Goal: Transaction & Acquisition: Purchase product/service

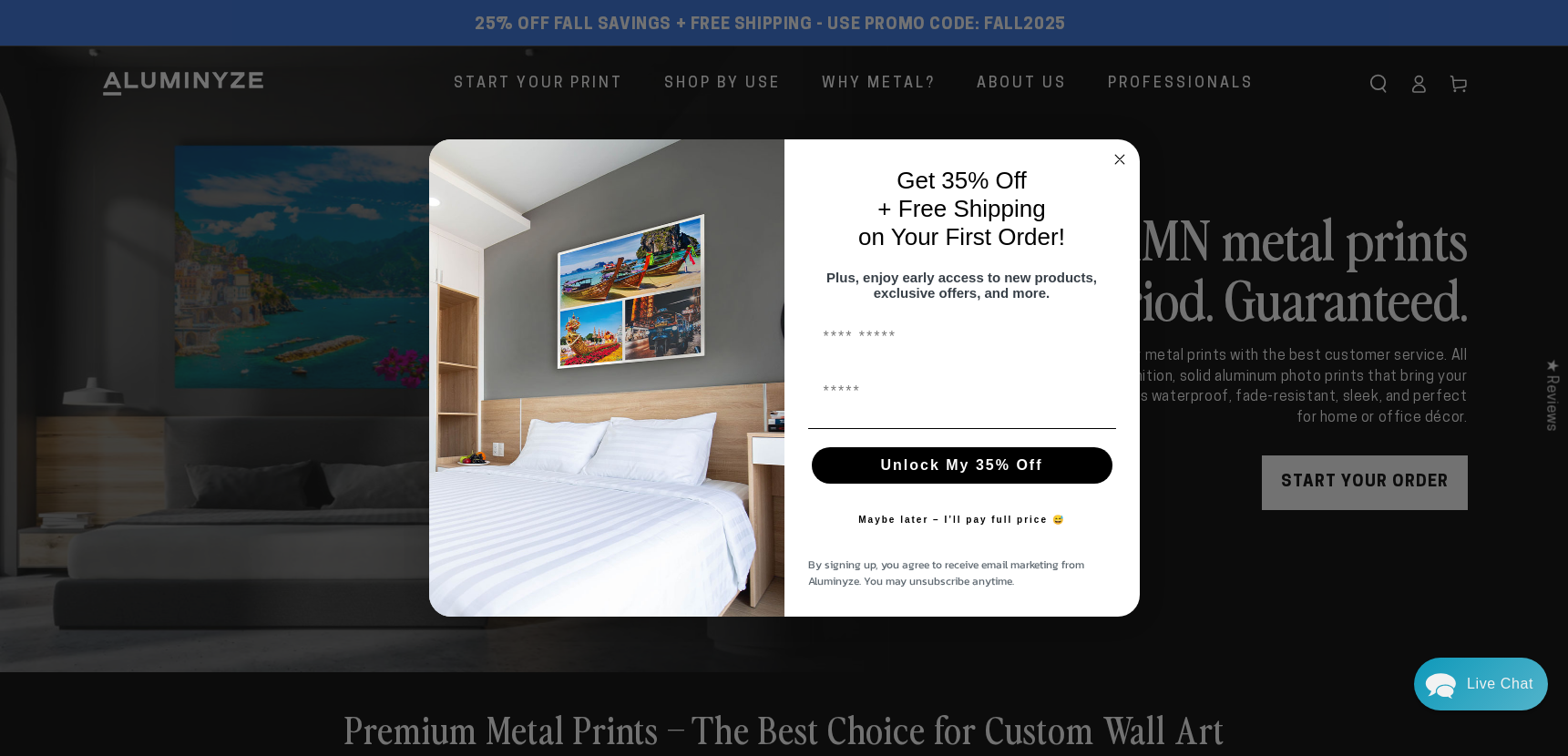
click at [1203, 555] on div "Close dialog Get 35% Off + Free Shipping on Your First Order! Plus, enjoy early…" at bounding box center [784, 378] width 1568 height 756
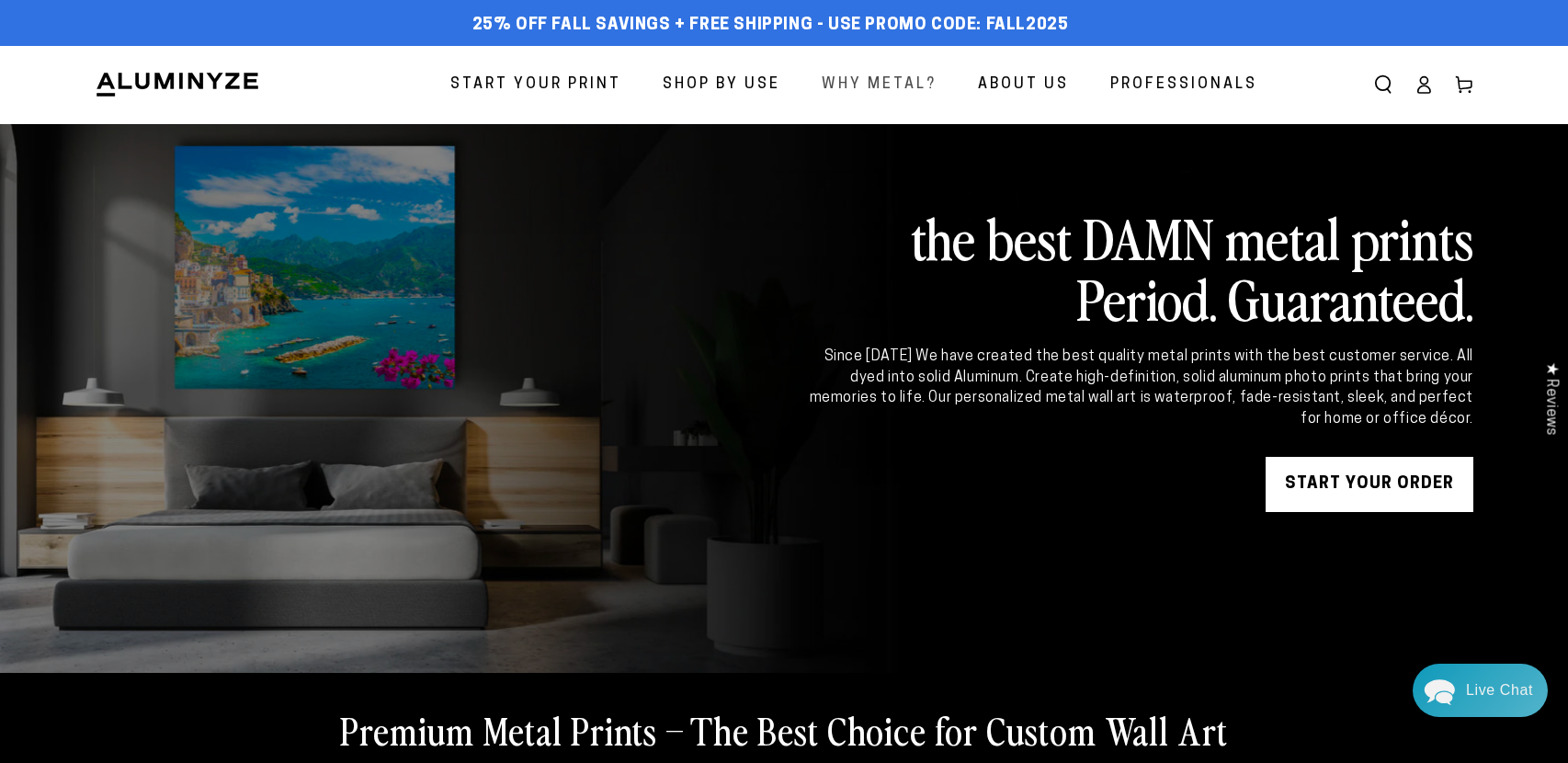
click at [877, 80] on span "Why Metal?" at bounding box center [879, 85] width 115 height 27
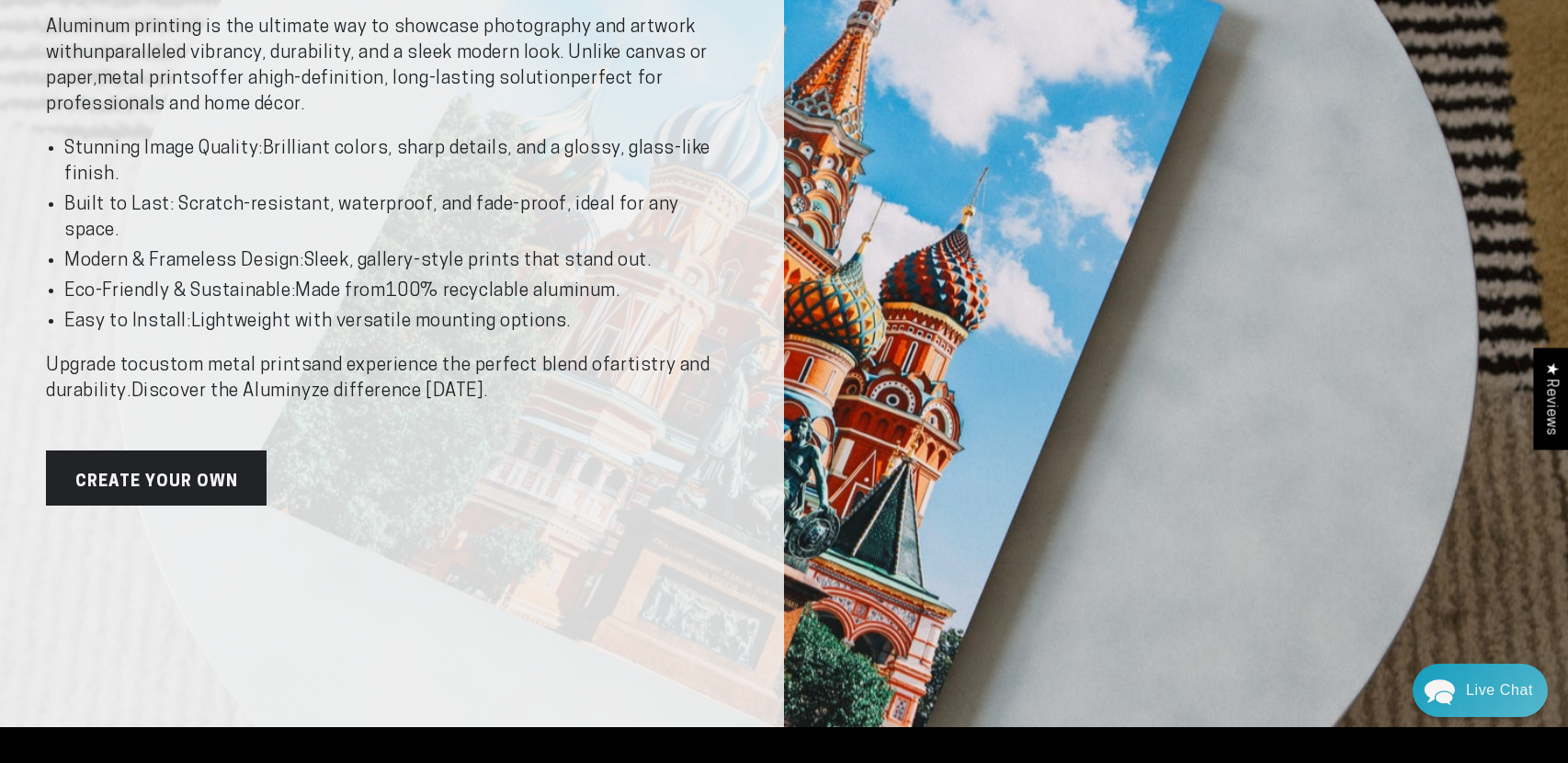
scroll to position [402, 0]
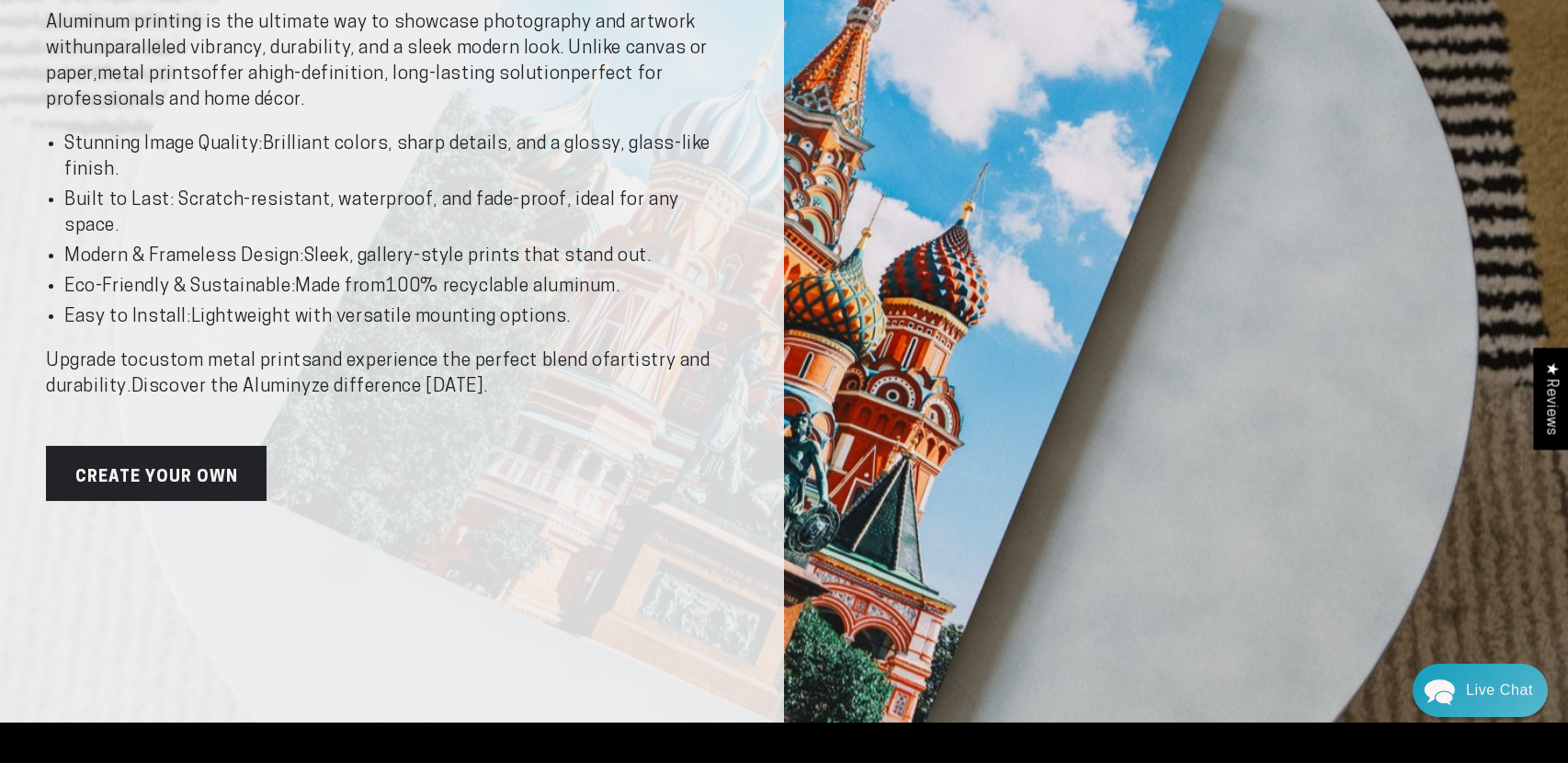
click at [195, 471] on link "Create Your Own" at bounding box center [156, 474] width 220 height 56
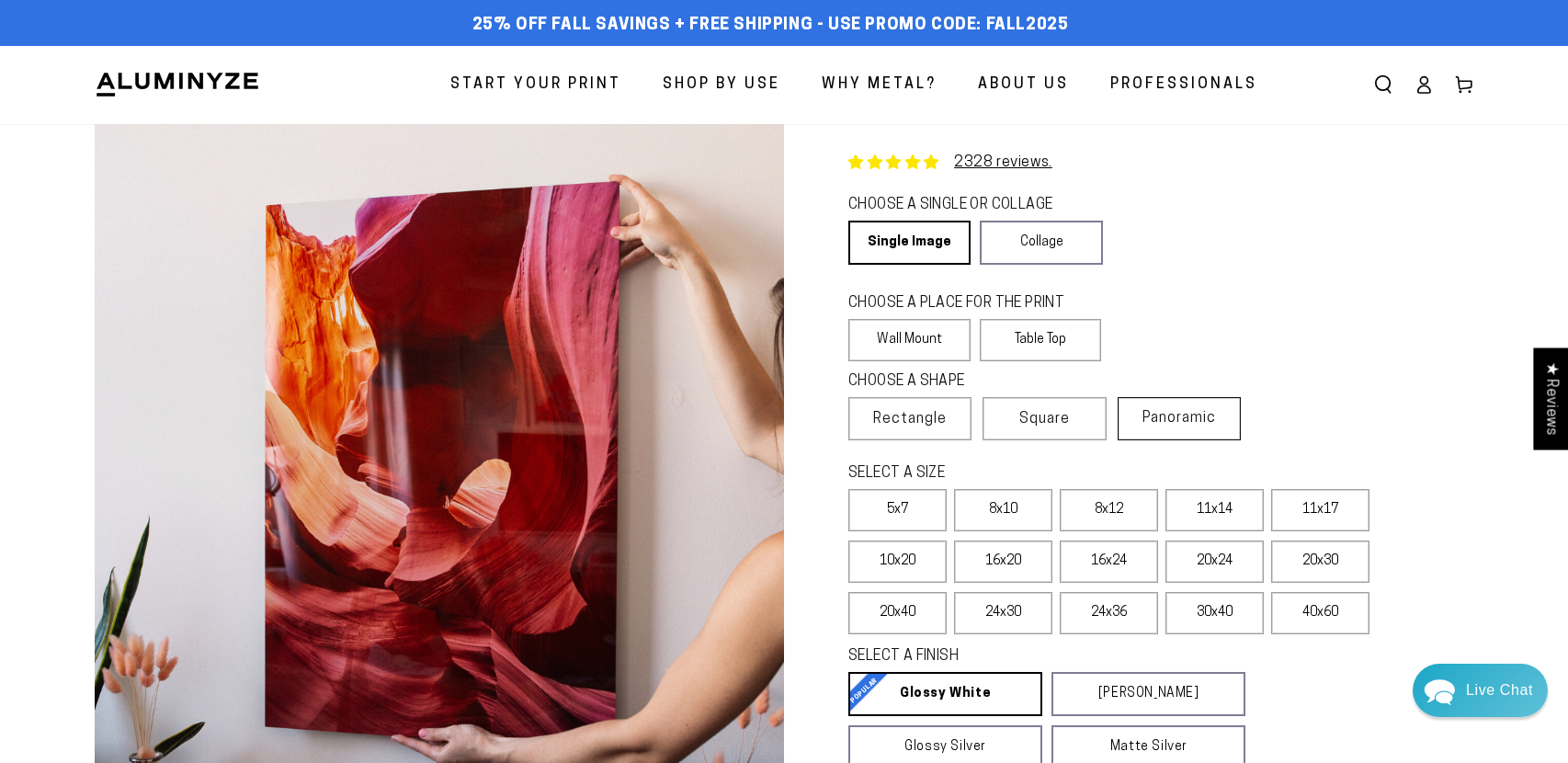
click at [1193, 418] on span "Panoramic" at bounding box center [1178, 417] width 74 height 14
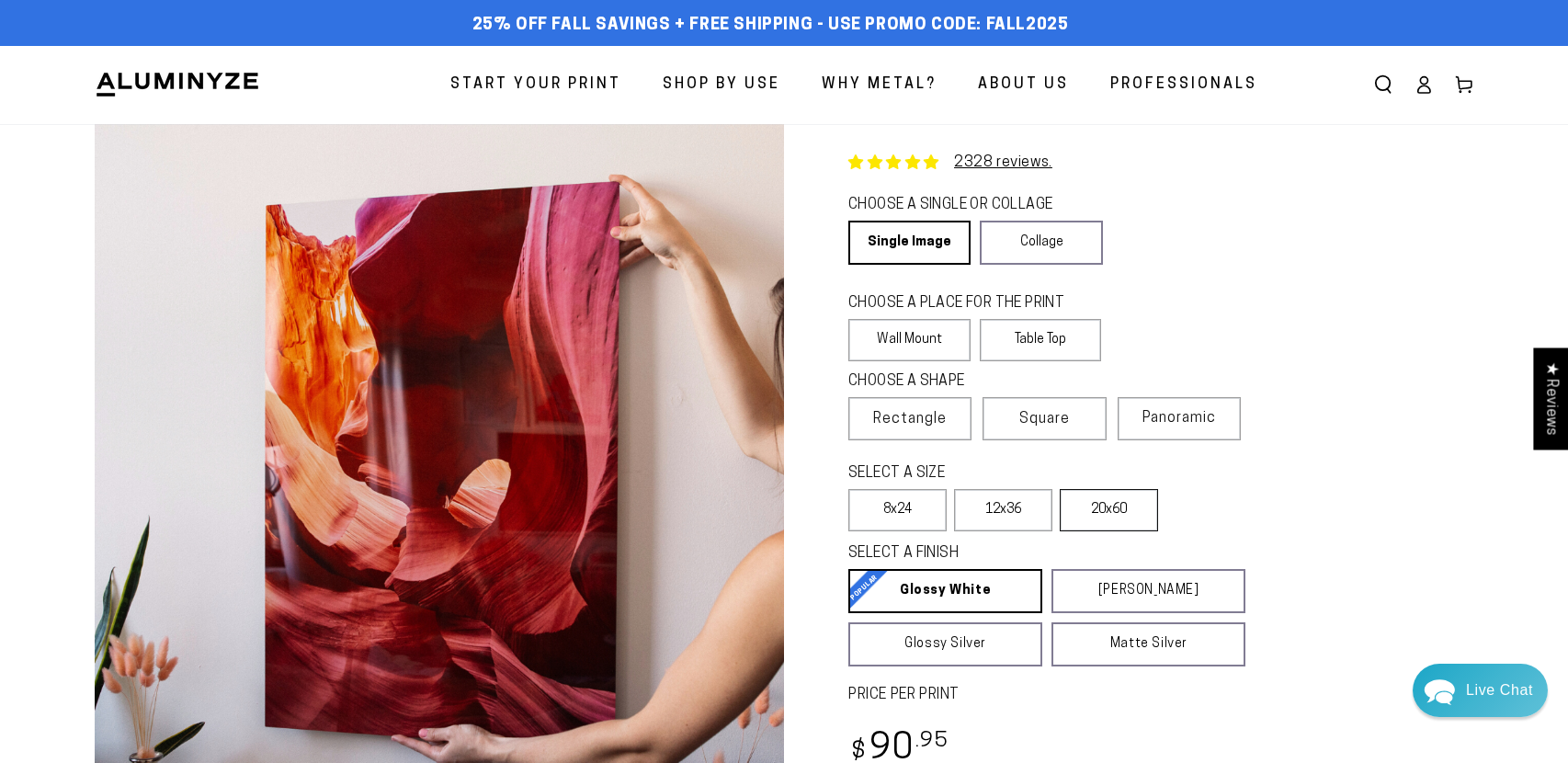
click at [1119, 514] on label "20x60" at bounding box center [1109, 510] width 99 height 42
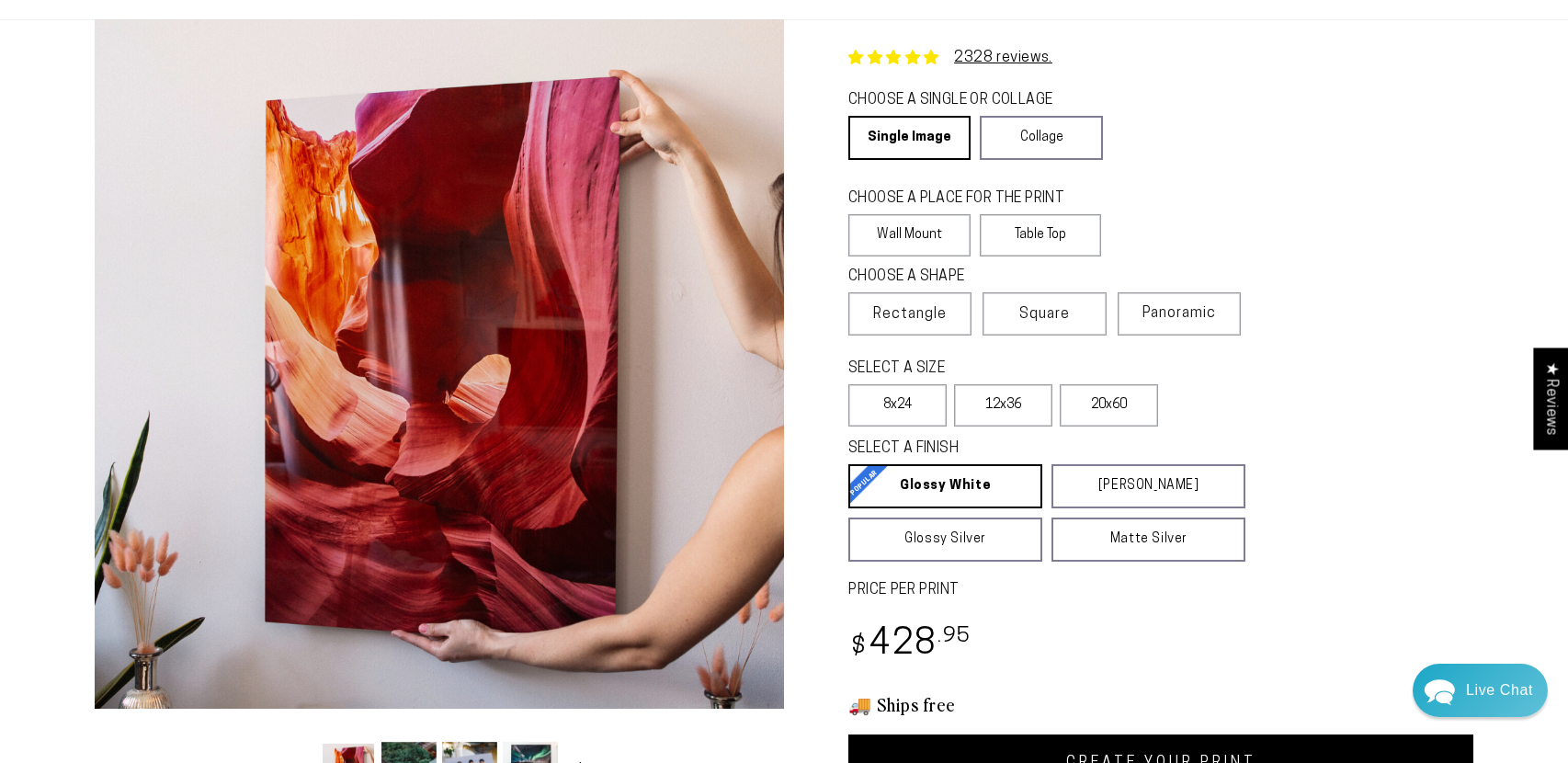
scroll to position [110, 0]
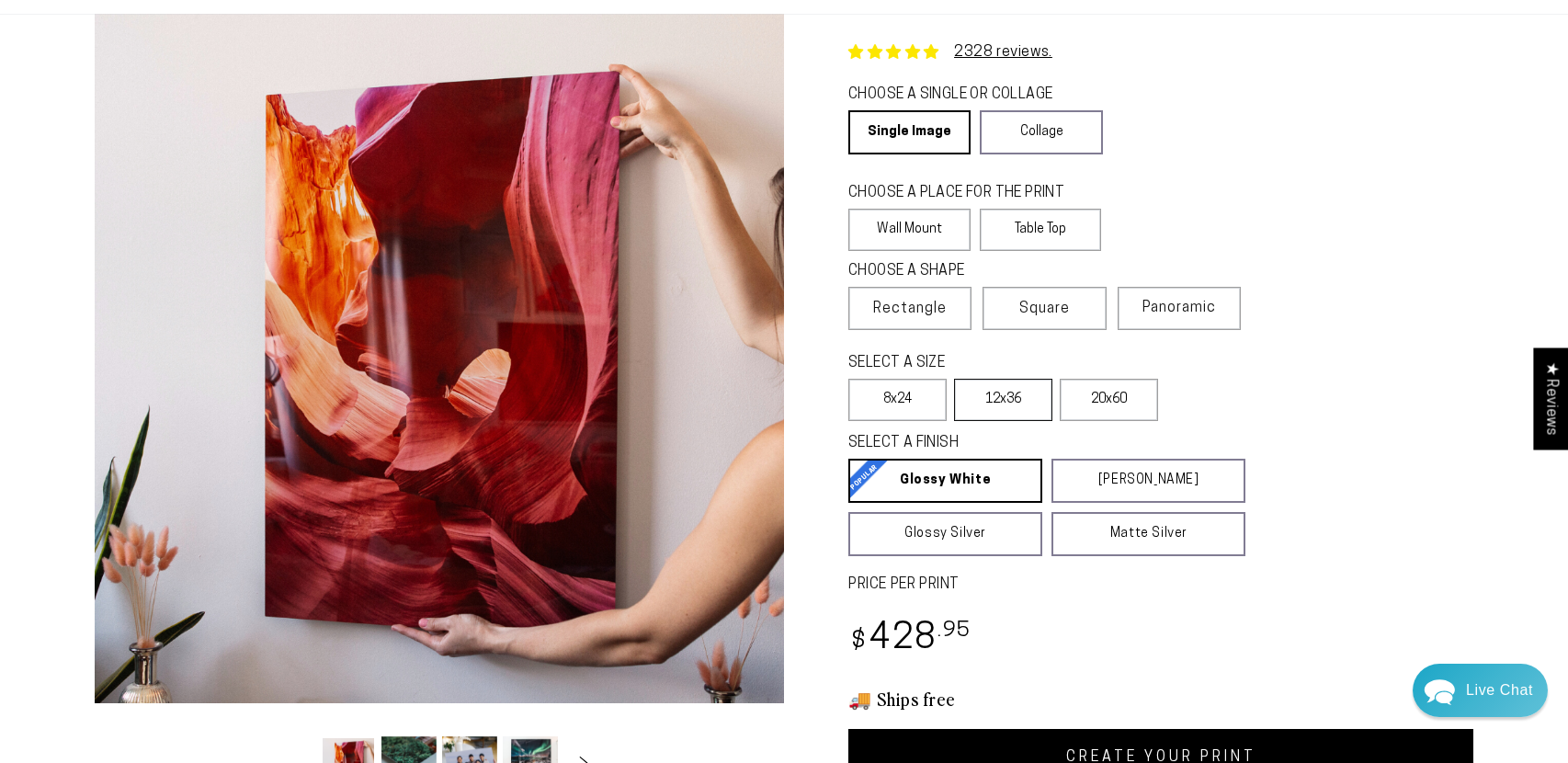
click at [985, 402] on label "12x36" at bounding box center [1002, 400] width 99 height 42
click at [1117, 392] on label "20x60" at bounding box center [1109, 400] width 99 height 42
click at [989, 395] on label "12x36" at bounding box center [1002, 400] width 99 height 42
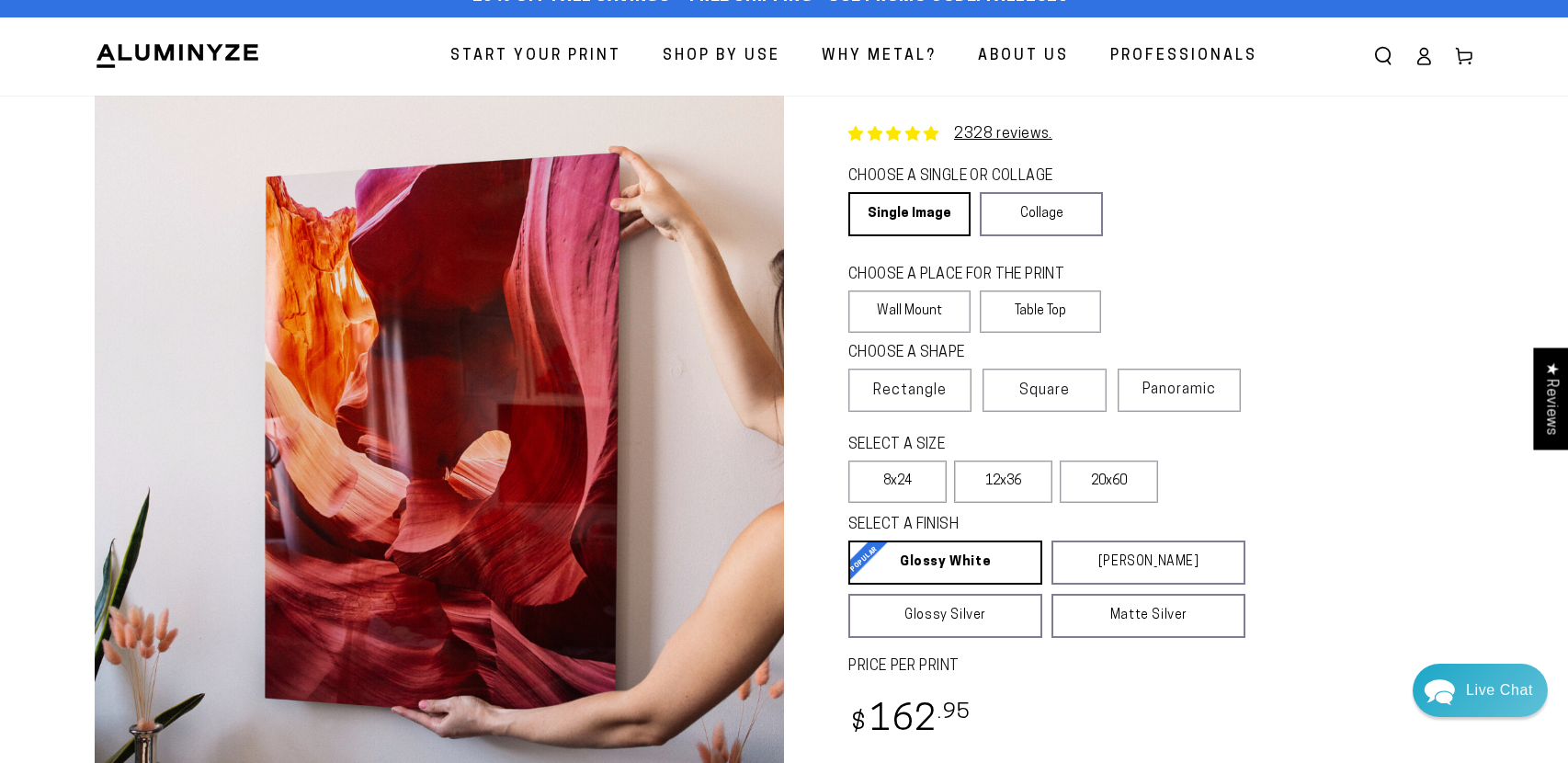
scroll to position [30, 0]
click at [869, 484] on label "8x24" at bounding box center [897, 481] width 99 height 42
